Goal: Entertainment & Leisure: Consume media (video, audio)

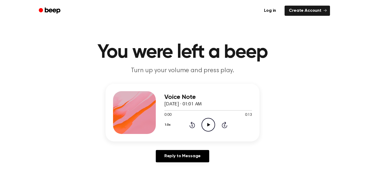
click at [205, 132] on div "Voice Note [DATE] · 01:01 AM 0:00 0:13 Your browser does not support the [objec…" at bounding box center [208, 112] width 88 height 43
click at [213, 123] on icon "Play Audio" at bounding box center [208, 125] width 14 height 14
click at [207, 129] on icon "Play Audio" at bounding box center [208, 125] width 14 height 14
click at [210, 135] on div "Voice Note August 26, 2025 · 01:01 AM 0:00 0:13 Your browser does not support t…" at bounding box center [182, 113] width 154 height 58
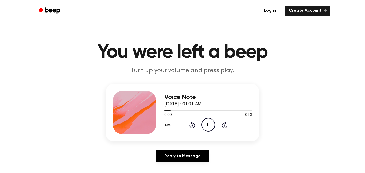
click at [201, 118] on icon "Pause Audio" at bounding box center [208, 125] width 14 height 14
click at [207, 119] on icon "Play Audio" at bounding box center [208, 125] width 14 height 14
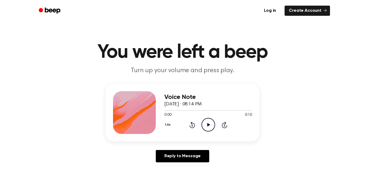
click at [211, 124] on icon "Play Audio" at bounding box center [208, 125] width 14 height 14
click at [208, 125] on icon at bounding box center [208, 124] width 2 height 3
click at [208, 126] on icon "Play Audio" at bounding box center [208, 125] width 14 height 14
click at [205, 125] on icon "Pause Audio" at bounding box center [208, 125] width 14 height 14
click at [204, 122] on icon "Play Audio" at bounding box center [208, 125] width 14 height 14
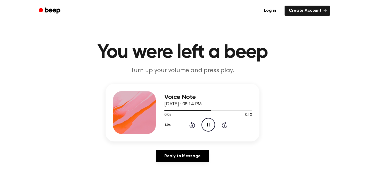
click at [208, 125] on icon "Pause Audio" at bounding box center [208, 125] width 14 height 14
click at [209, 124] on icon "Play Audio" at bounding box center [208, 125] width 14 height 14
click at [209, 126] on icon at bounding box center [208, 124] width 2 height 3
click at [211, 125] on icon "Play Audio" at bounding box center [208, 125] width 14 height 14
click at [211, 125] on icon "Pause Audio" at bounding box center [208, 125] width 14 height 14
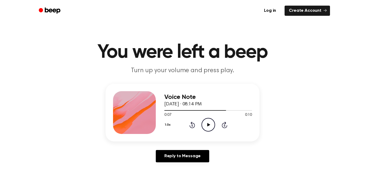
click at [212, 124] on icon "Play Audio" at bounding box center [208, 125] width 14 height 14
click at [211, 130] on icon "Pause Audio" at bounding box center [208, 125] width 14 height 14
click at [204, 125] on icon "Play Audio" at bounding box center [208, 125] width 14 height 14
